Goal: Use online tool/utility: Utilize a website feature to perform a specific function

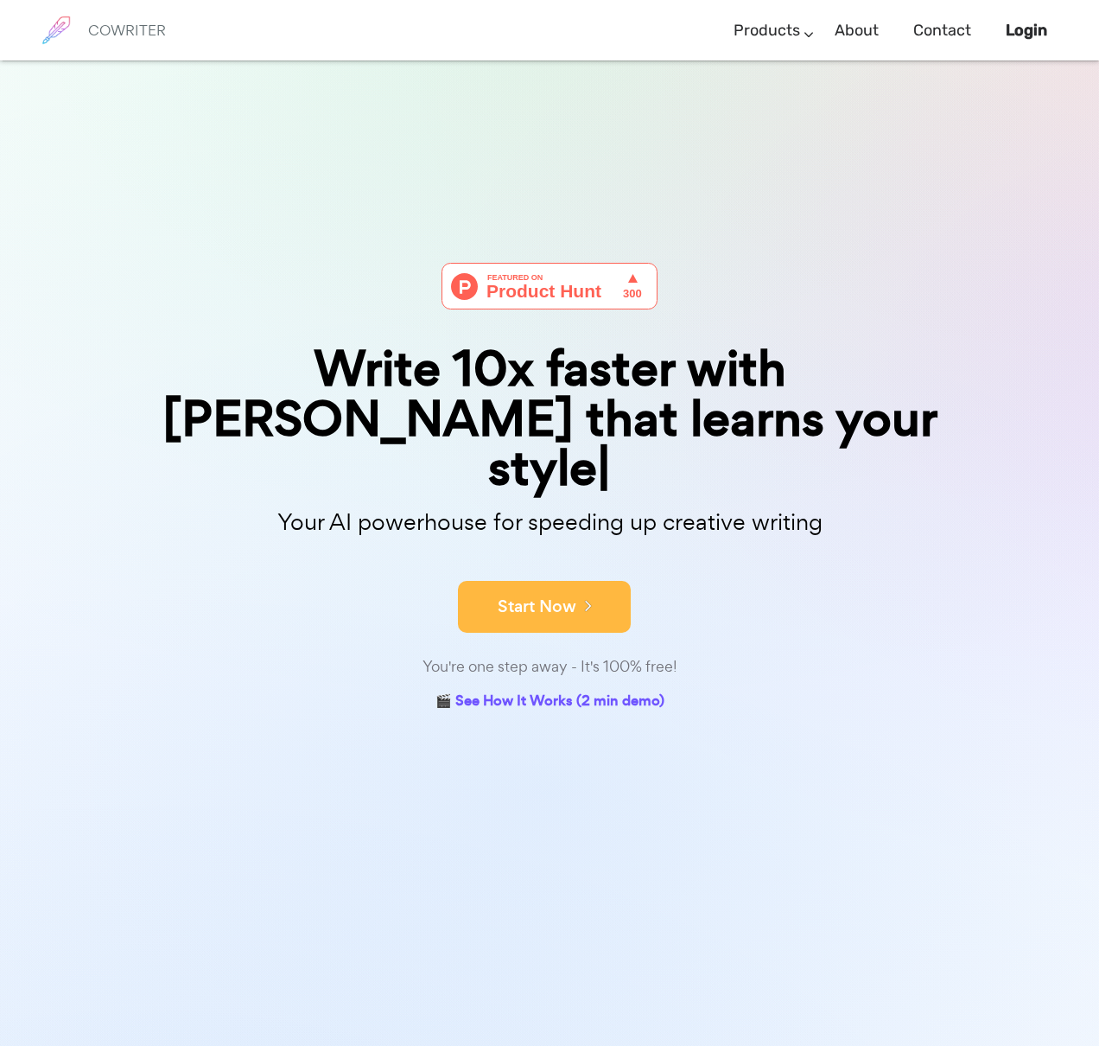
click at [572, 593] on button "Start Now" at bounding box center [544, 607] width 173 height 52
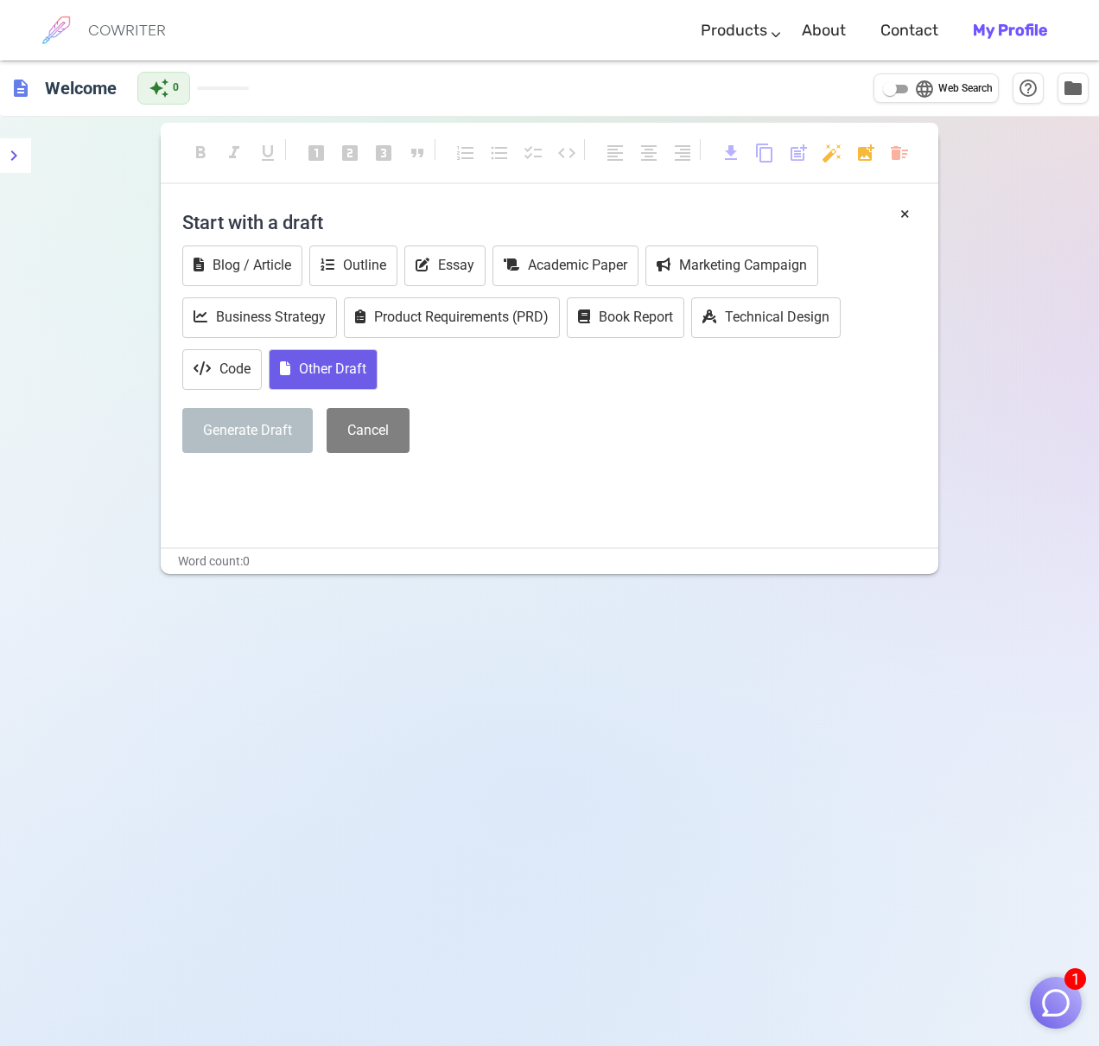
click at [338, 369] on button "Other Draft" at bounding box center [323, 369] width 109 height 41
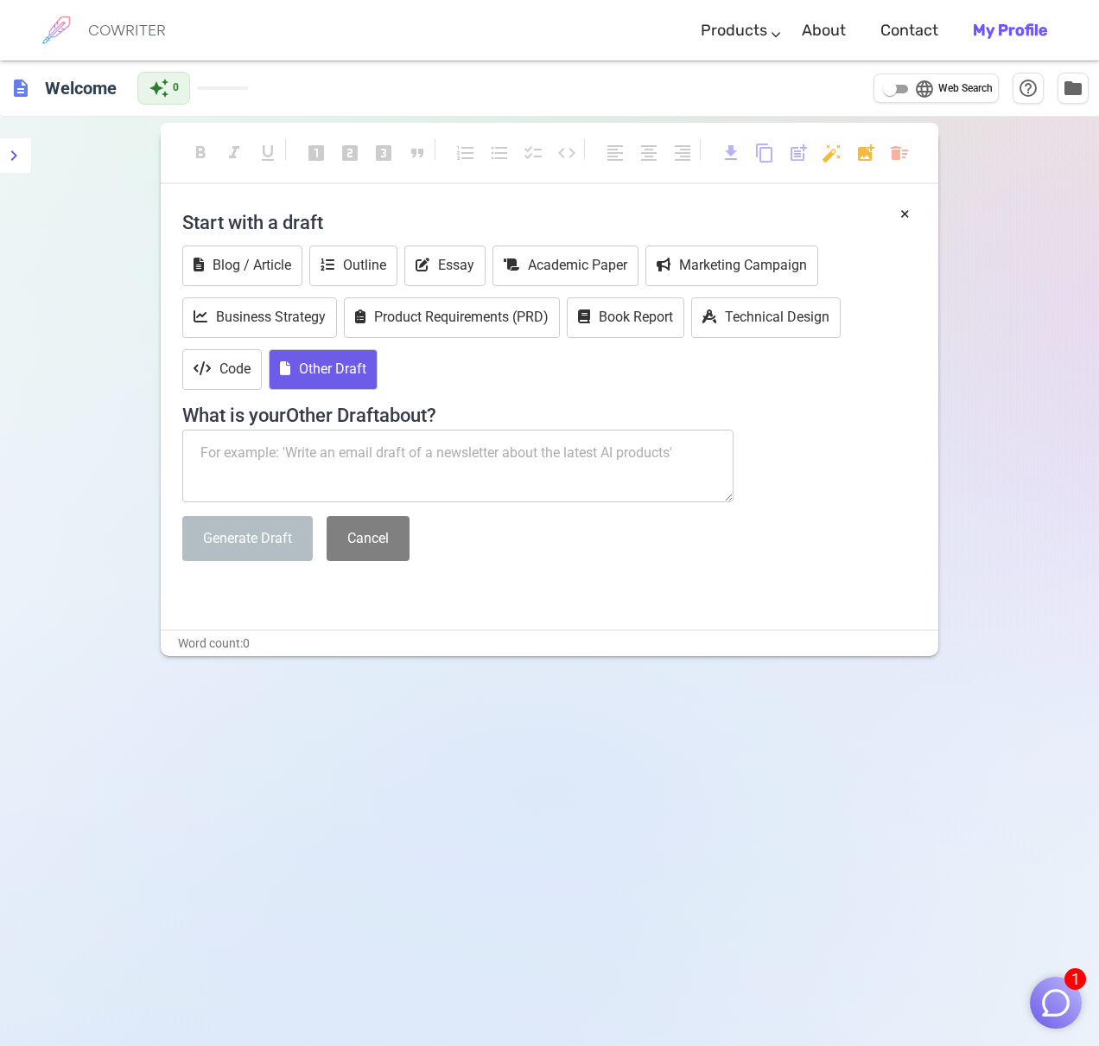
click at [353, 461] on textarea at bounding box center [457, 466] width 551 height 73
paste textarea "adam kız arkadaşının evine geldiğinde, onu başka bir erkekle yakalar. Pasif agr…"
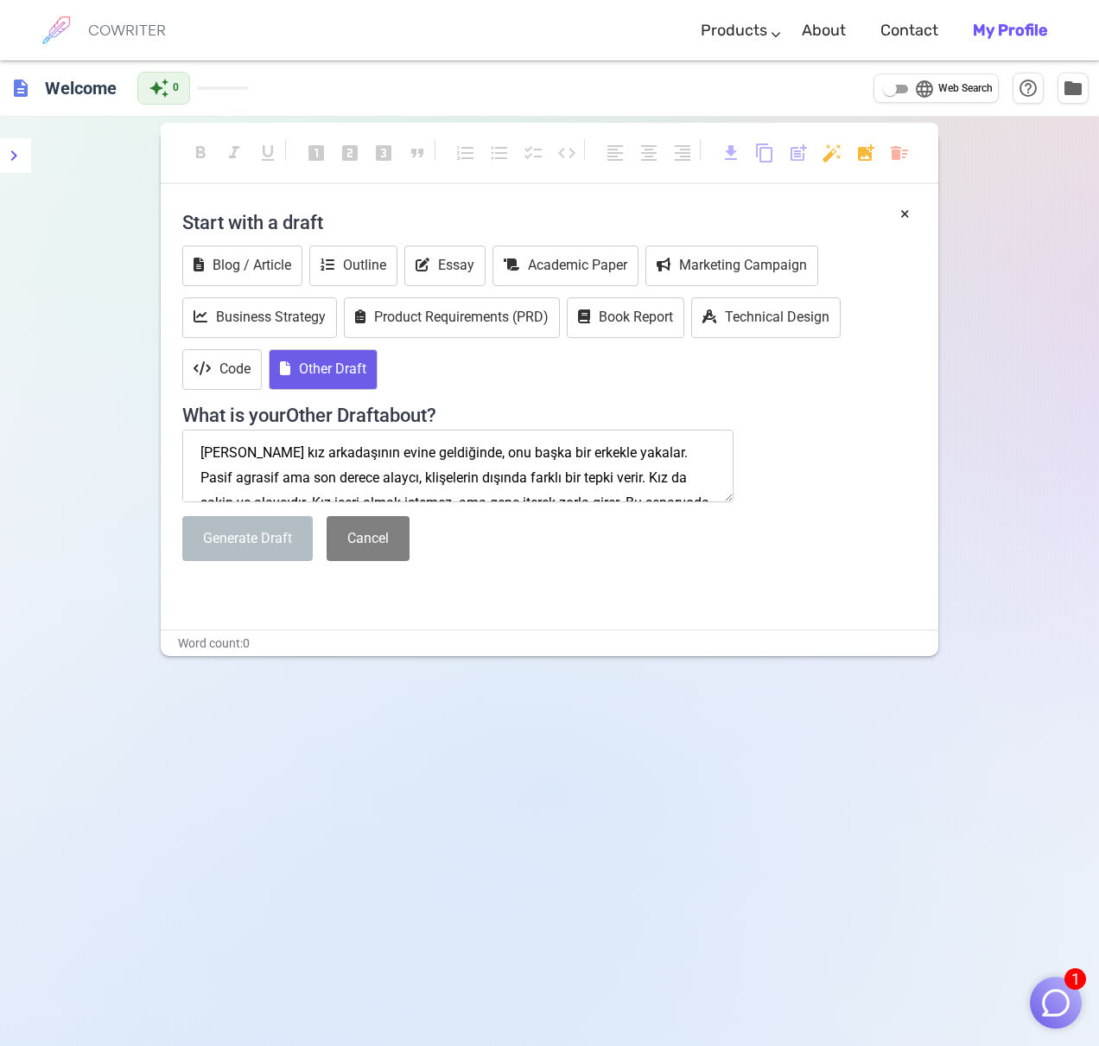
scroll to position [60, 0]
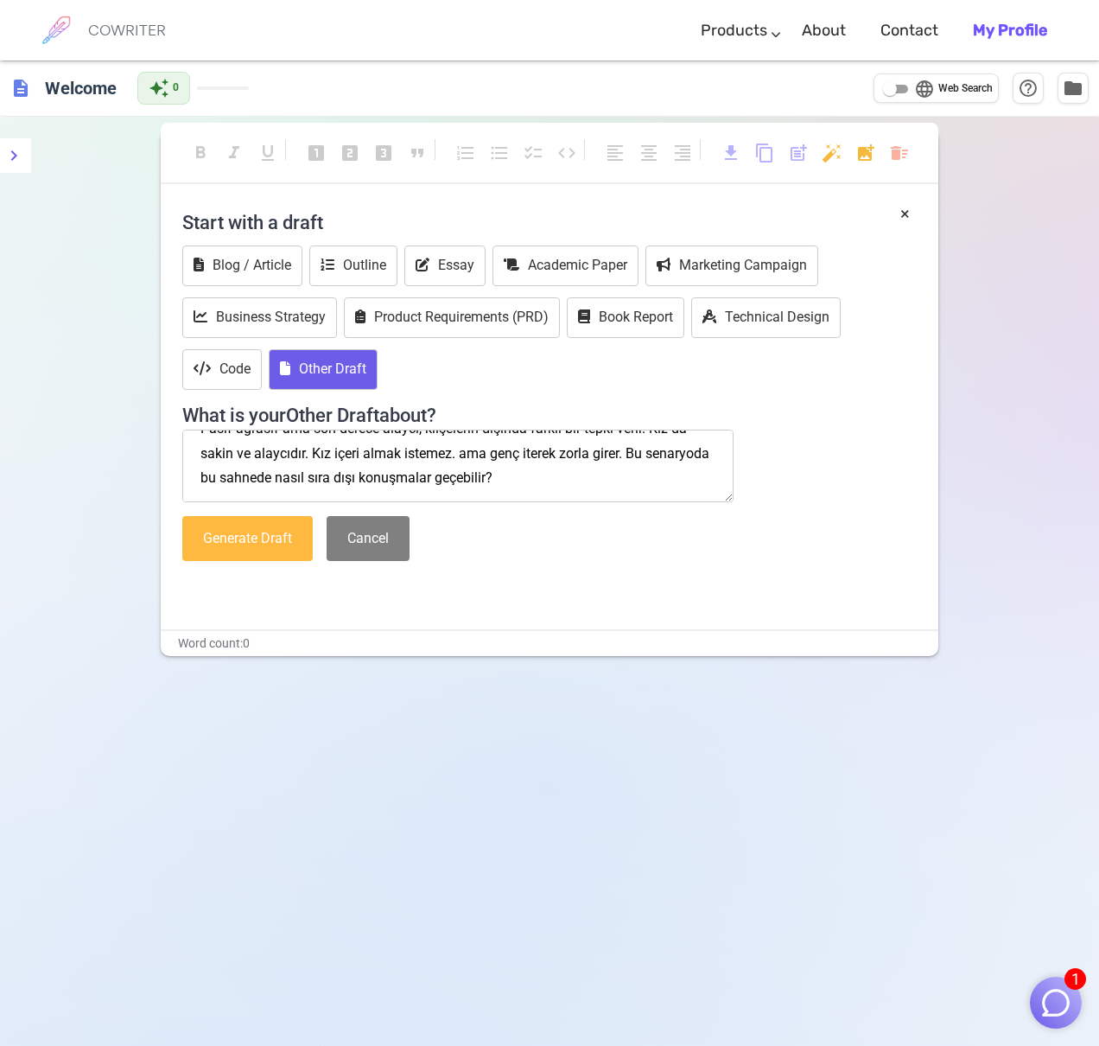
type textarea "adam kız arkadaşının evine geldiğinde, onu başka bir erkekle yakalar. Pasif agr…"
click at [280, 529] on button "Generate Draft" at bounding box center [247, 539] width 130 height 46
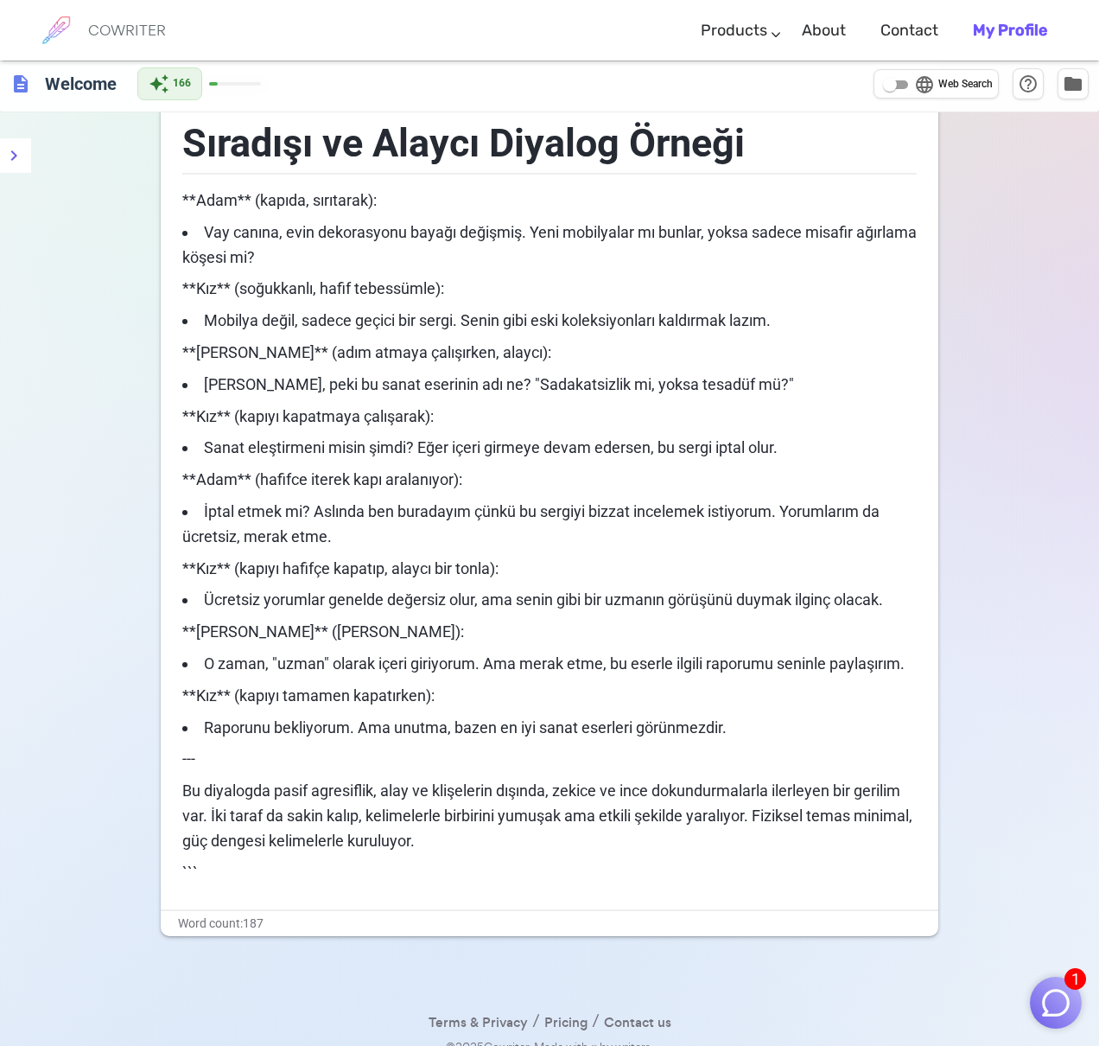
scroll to position [154, 0]
